Goal: Information Seeking & Learning: Compare options

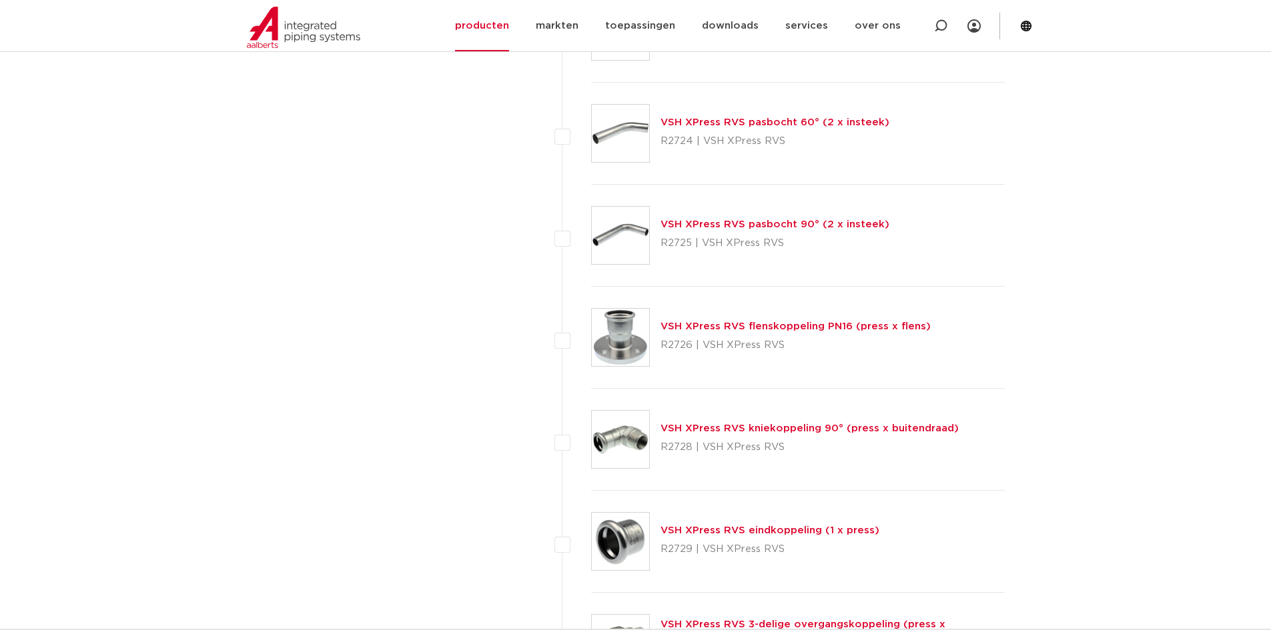
scroll to position [2268, 0]
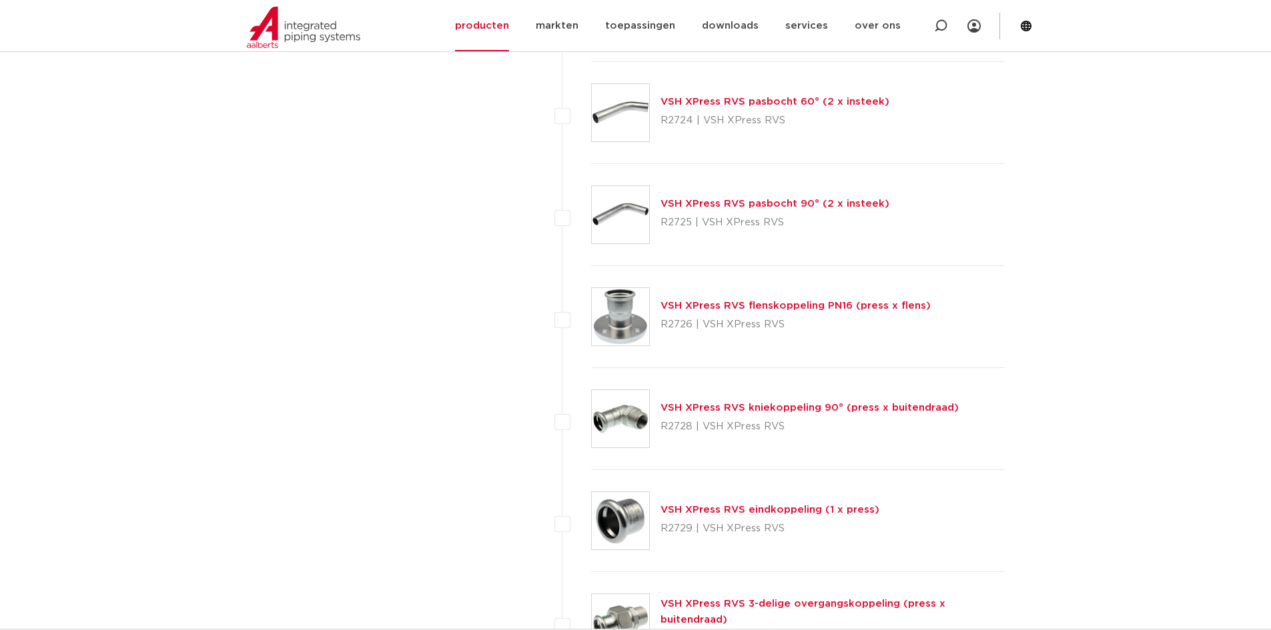
click at [765, 302] on link "VSH XPress RVS flenskoppeling PN16 (press x flens)" at bounding box center [795, 306] width 270 height 10
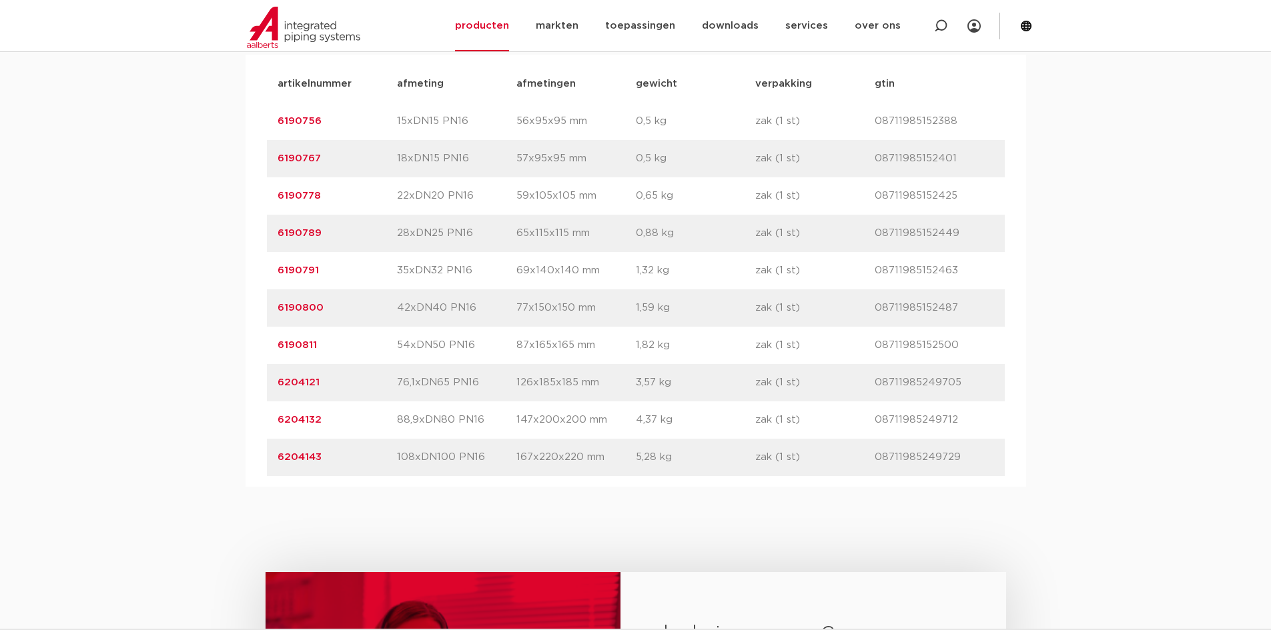
scroll to position [934, 0]
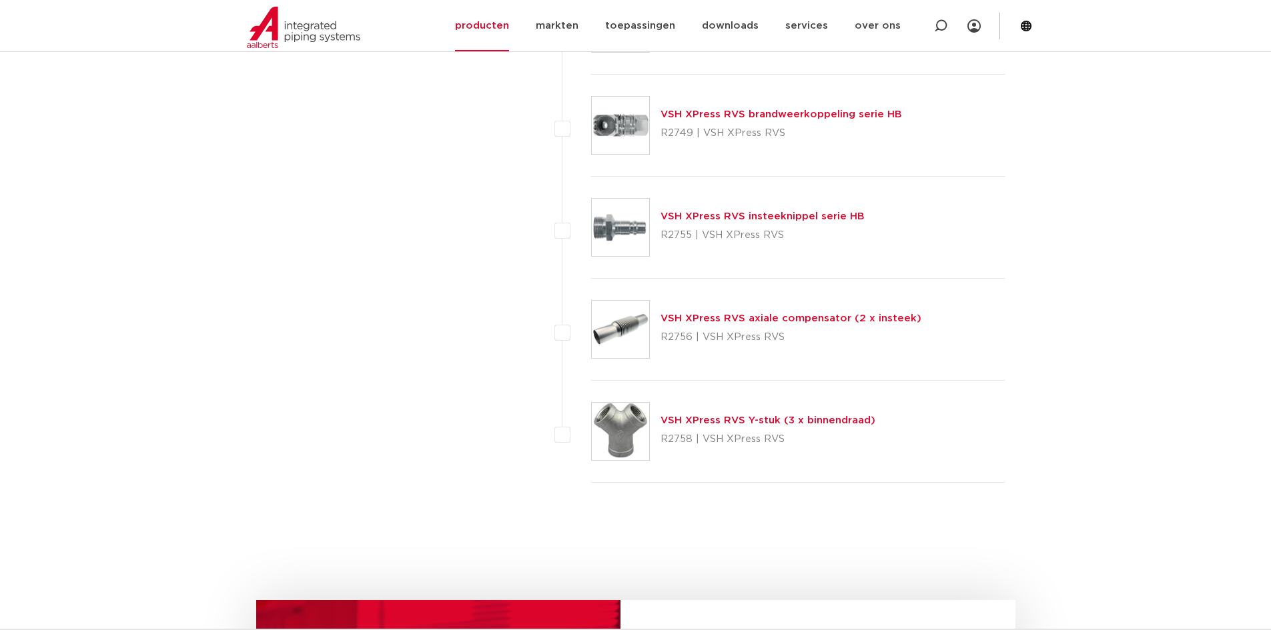
scroll to position [3803, 0]
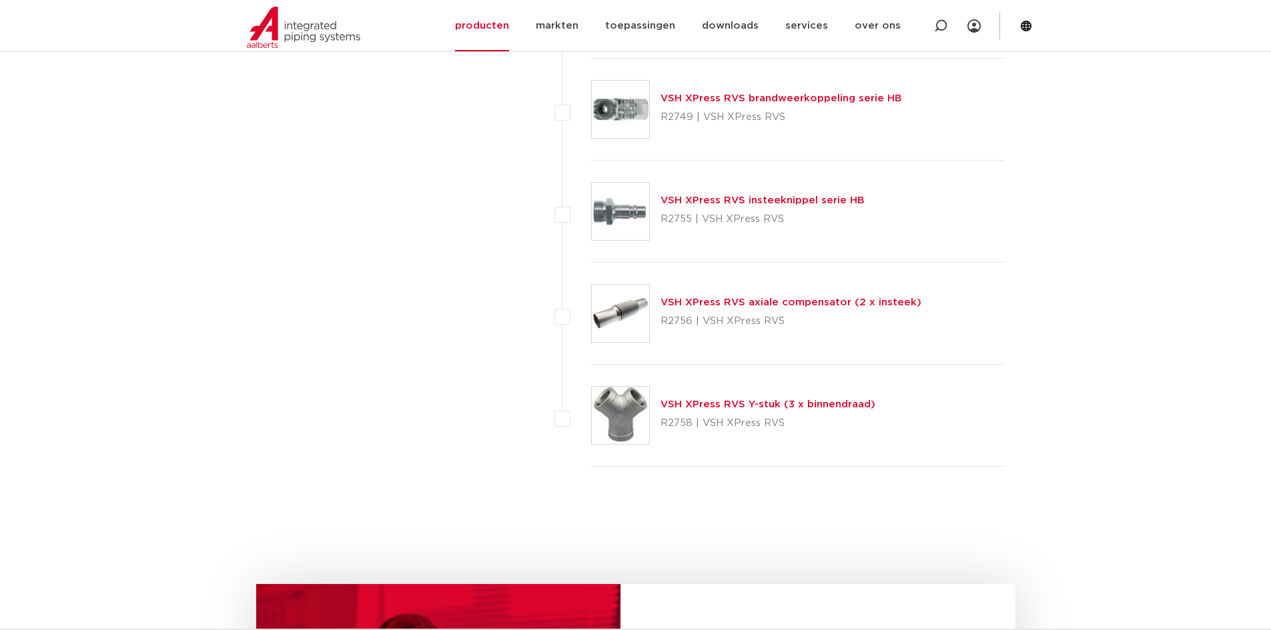
click at [787, 303] on link "VSH XPress RVS axiale compensator (2 x insteek)" at bounding box center [790, 303] width 261 height 10
